Goal: Communication & Community: Answer question/provide support

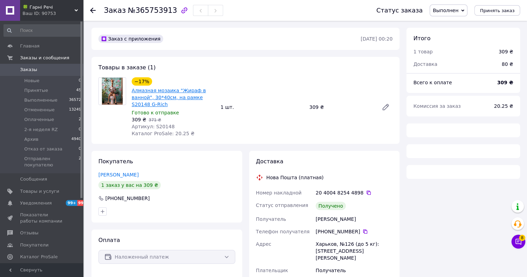
click at [161, 90] on link "Алмазная мозаика "Жираф в ванной", 30*40см, на рамке S20148 G-Rich" at bounding box center [169, 97] width 74 height 19
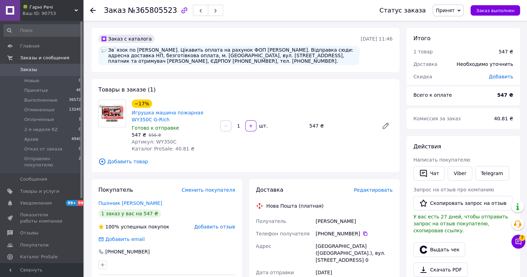
click at [157, 12] on span "№365805523" at bounding box center [152, 10] width 49 height 8
copy span "365805523"
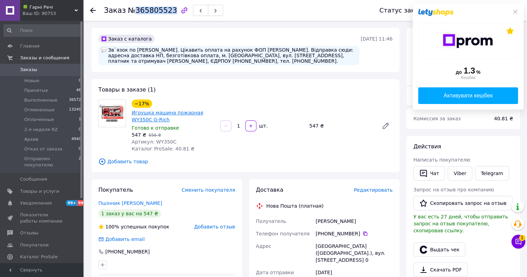
click at [191, 113] on link "Игрушка машина пожарная WY350C G-Rich" at bounding box center [167, 116] width 71 height 12
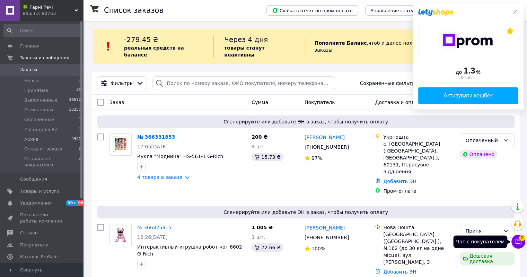
click at [523, 240] on span "2" at bounding box center [522, 238] width 6 height 6
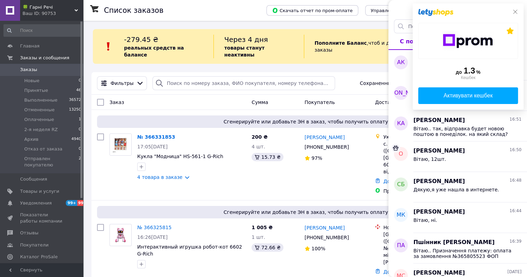
click at [515, 11] on icon at bounding box center [516, 12] width 6 height 6
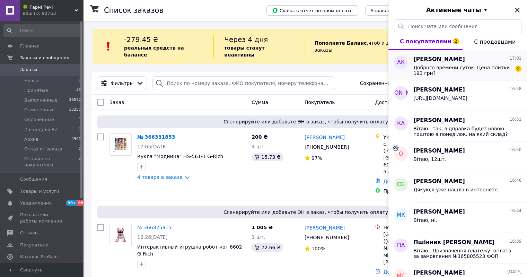
click at [452, 60] on span "Алексей Козарик" at bounding box center [440, 59] width 52 height 8
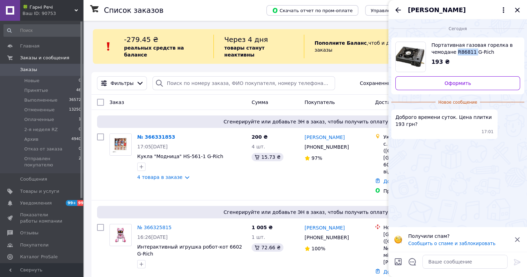
drag, startPoint x: 472, startPoint y: 53, endPoint x: 455, endPoint y: 55, distance: 17.1
click at [455, 55] on span "Портативная газовая горелка в чемодане R86811 G-Rich" at bounding box center [473, 49] width 83 height 14
click at [442, 260] on textarea at bounding box center [465, 262] width 85 height 14
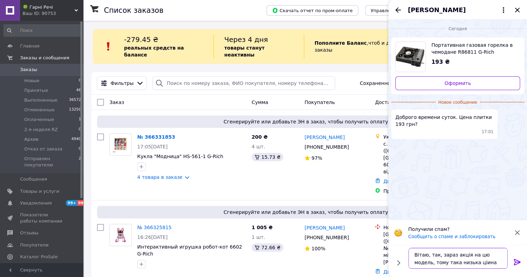
type textarea "Вітаю, так, зараз акція на цю модель, тому така низька ціина."
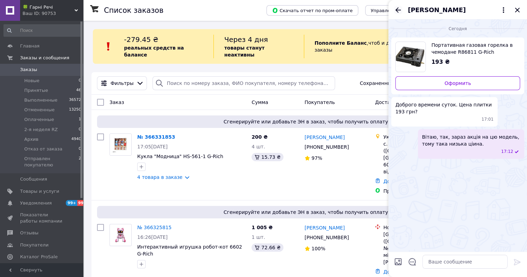
click at [398, 9] on icon "Назад" at bounding box center [398, 10] width 8 height 8
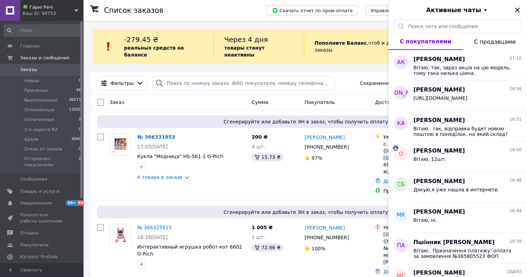
click at [519, 11] on icon "Закрыть" at bounding box center [517, 10] width 8 height 8
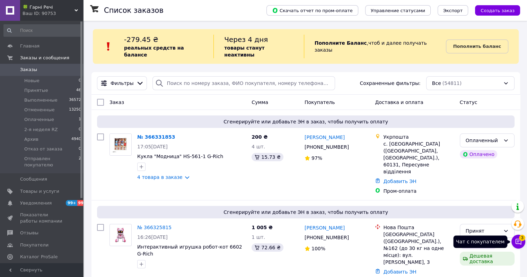
click at [513, 245] on button "Чат с покупателем 3" at bounding box center [519, 242] width 14 height 14
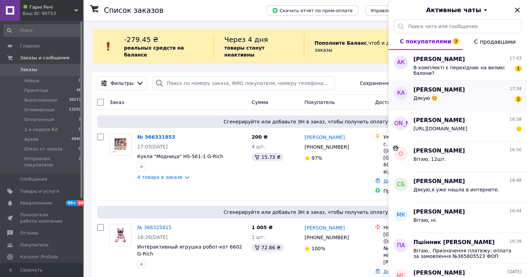
click at [429, 98] on span "Дякую ☺️" at bounding box center [426, 98] width 24 height 6
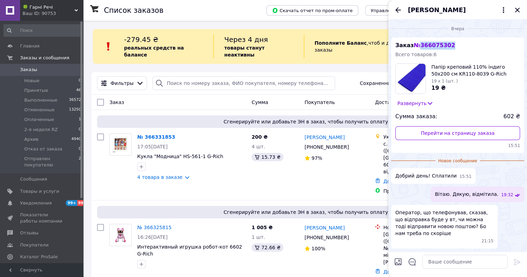
drag, startPoint x: 442, startPoint y: 44, endPoint x: 416, endPoint y: 45, distance: 25.7
click at [416, 45] on div "Заказ № 366075302 Всего товаров: 6 Папір креповий 110% індиго 50x200 см KR110-8…" at bounding box center [457, 94] width 133 height 115
copy span "366075302"
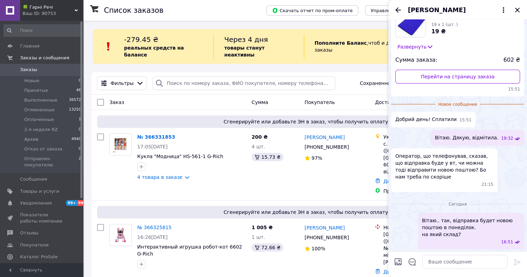
scroll to position [107, 0]
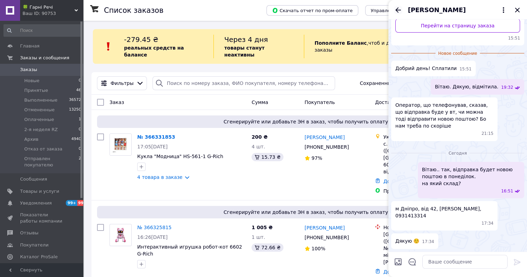
click at [395, 11] on icon "Назад" at bounding box center [398, 10] width 8 height 8
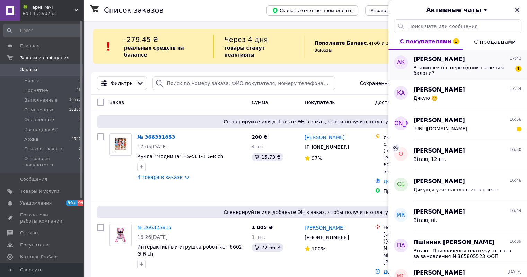
click at [436, 66] on span "В комплекті є перехідник на великі балони?" at bounding box center [463, 70] width 98 height 11
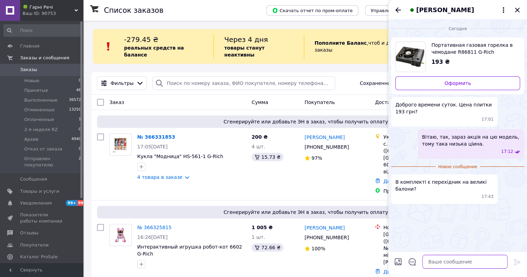
click at [440, 259] on textarea at bounding box center [465, 262] width 85 height 14
type textarea "ні"
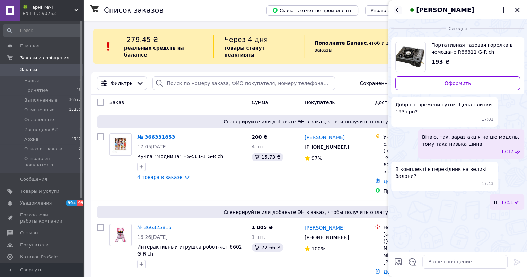
click at [399, 11] on icon "Назад" at bounding box center [398, 10] width 8 height 8
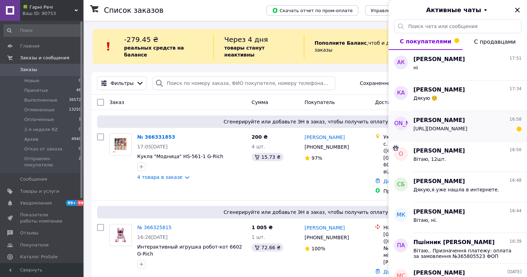
click at [467, 128] on span "https://g-rich.com.ua/ua/p2544392690-kartina-nomeram-sladkij.html" at bounding box center [441, 129] width 54 height 6
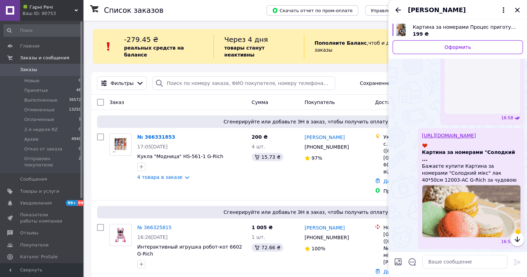
scroll to position [633, 0]
click at [399, 8] on icon "Назад" at bounding box center [398, 10] width 8 height 8
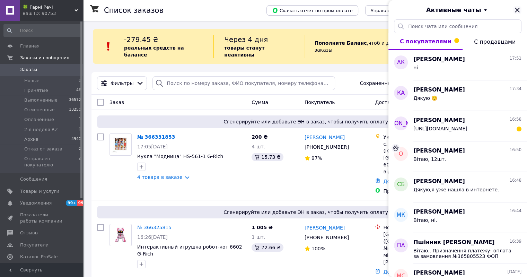
click at [516, 13] on icon "Закрыть" at bounding box center [517, 10] width 8 height 8
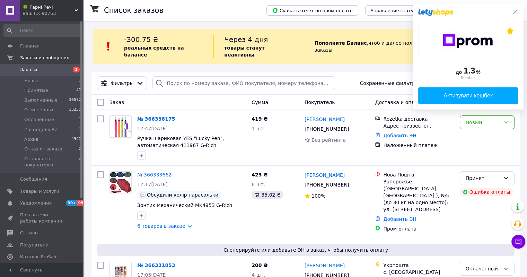
click at [515, 14] on icon at bounding box center [516, 12] width 6 height 6
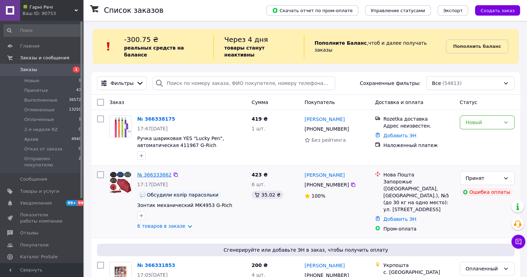
click at [165, 172] on link "№ 366333662" at bounding box center [154, 175] width 34 height 6
